Goal: Information Seeking & Learning: Learn about a topic

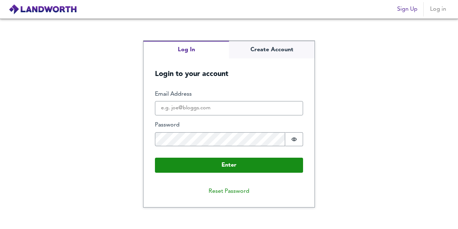
click at [183, 26] on div "Log In Create Account Login to your account Enter Email Address Password Passwo…" at bounding box center [229, 124] width 458 height 210
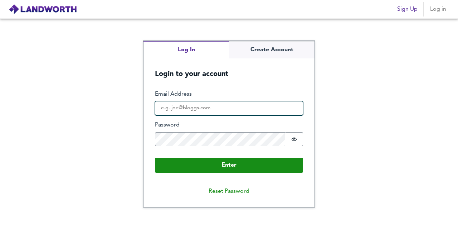
click at [246, 104] on input "Email Address" at bounding box center [229, 108] width 148 height 14
type input "[EMAIL_ADDRESS][DOMAIN_NAME]"
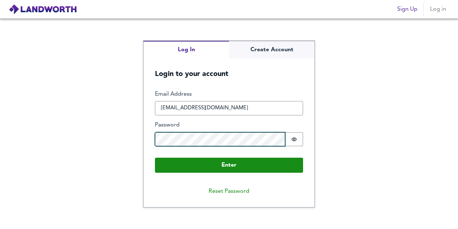
click at [155, 158] on button "Enter" at bounding box center [229, 165] width 148 height 15
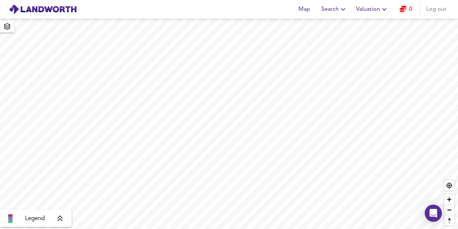
click at [372, 10] on span "Valuation" at bounding box center [372, 9] width 33 height 10
click at [331, 8] on span "Search" at bounding box center [335, 9] width 26 height 10
click at [304, 8] on span "Map" at bounding box center [304, 9] width 17 height 10
click at [449, 198] on span "Zoom in" at bounding box center [449, 199] width 10 height 10
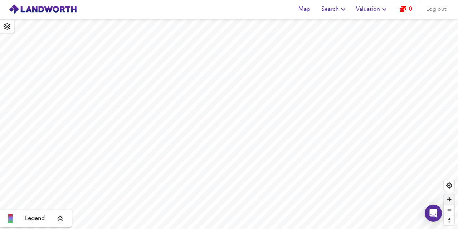
click at [450, 198] on span "Zoom in" at bounding box center [449, 199] width 10 height 10
click at [334, 10] on span "Search" at bounding box center [335, 9] width 26 height 10
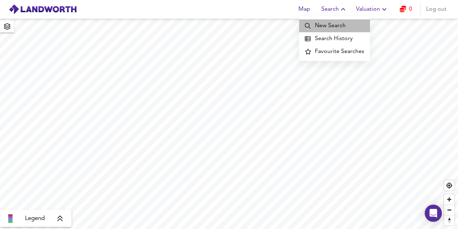
click at [332, 30] on li "New Search" at bounding box center [334, 25] width 71 height 13
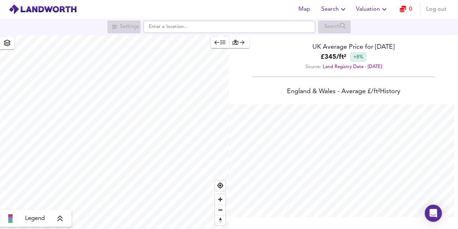
scroll to position [229, 458]
click at [405, 10] on icon "button" at bounding box center [403, 9] width 6 height 6
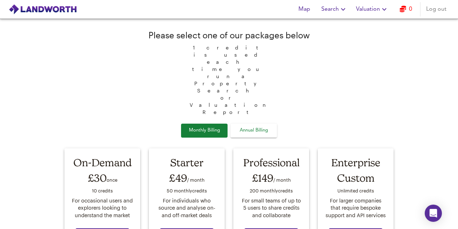
click at [339, 10] on span "Search" at bounding box center [335, 9] width 26 height 10
